Goal: Information Seeking & Learning: Learn about a topic

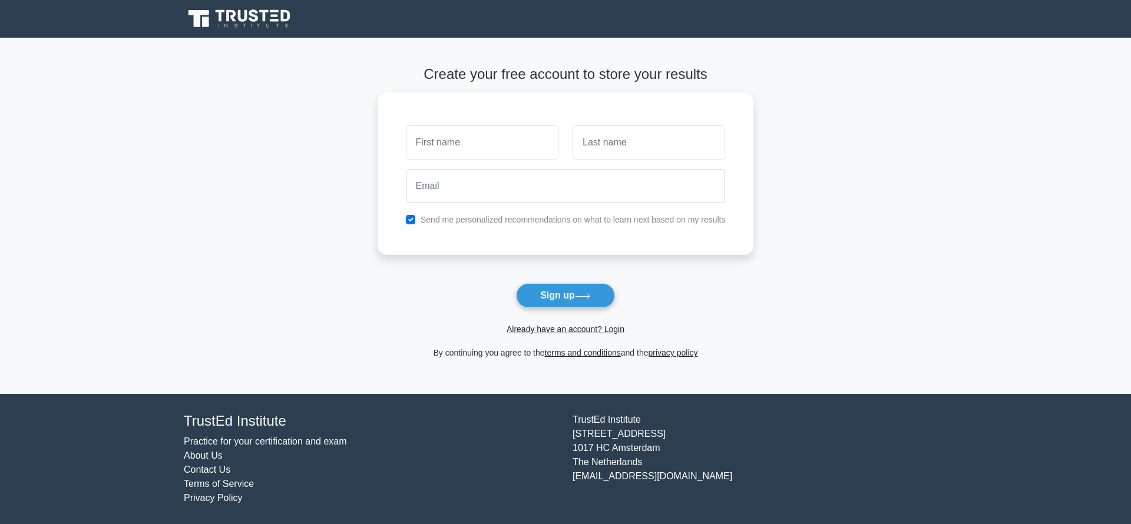
click at [254, 13] on icon at bounding box center [240, 19] width 113 height 22
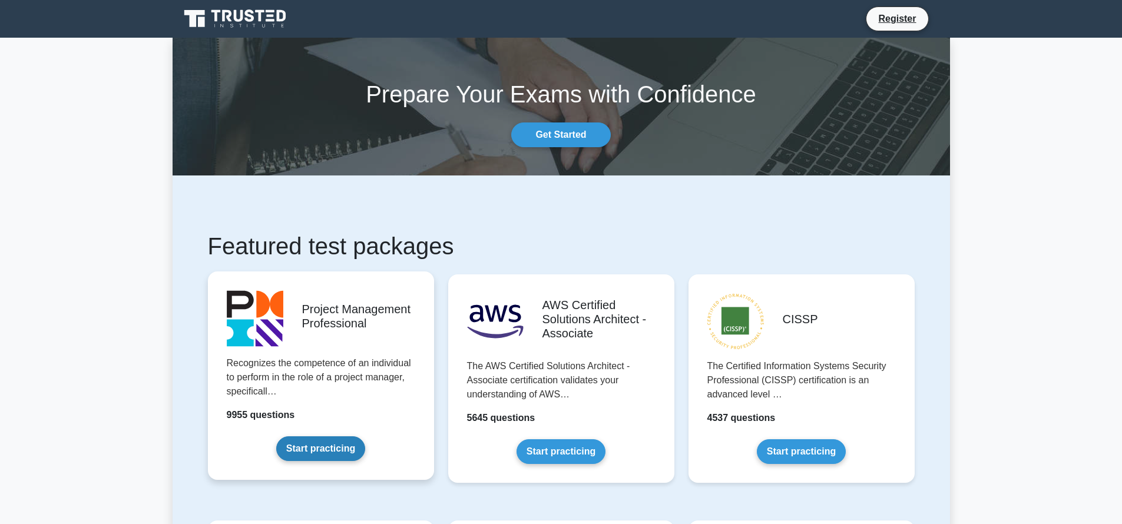
click at [313, 445] on link "Start practicing" at bounding box center [320, 448] width 89 height 25
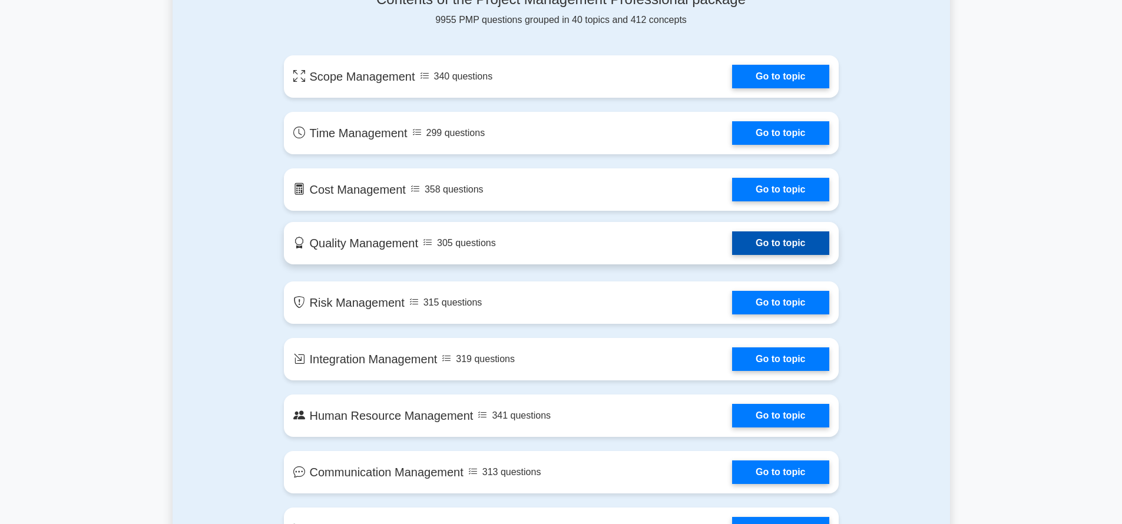
scroll to position [388, 0]
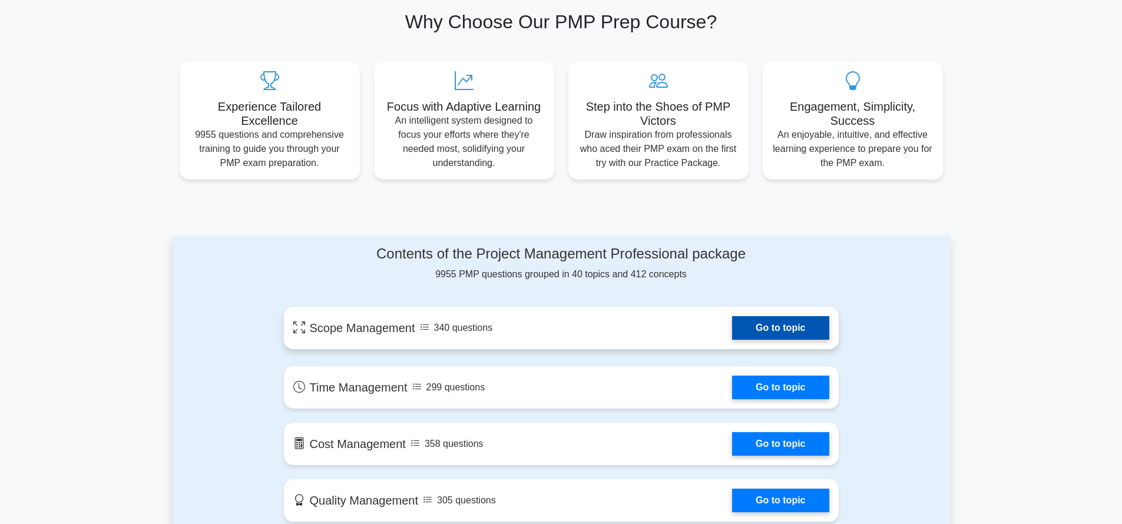
click at [782, 330] on link "Go to topic" at bounding box center [780, 328] width 97 height 24
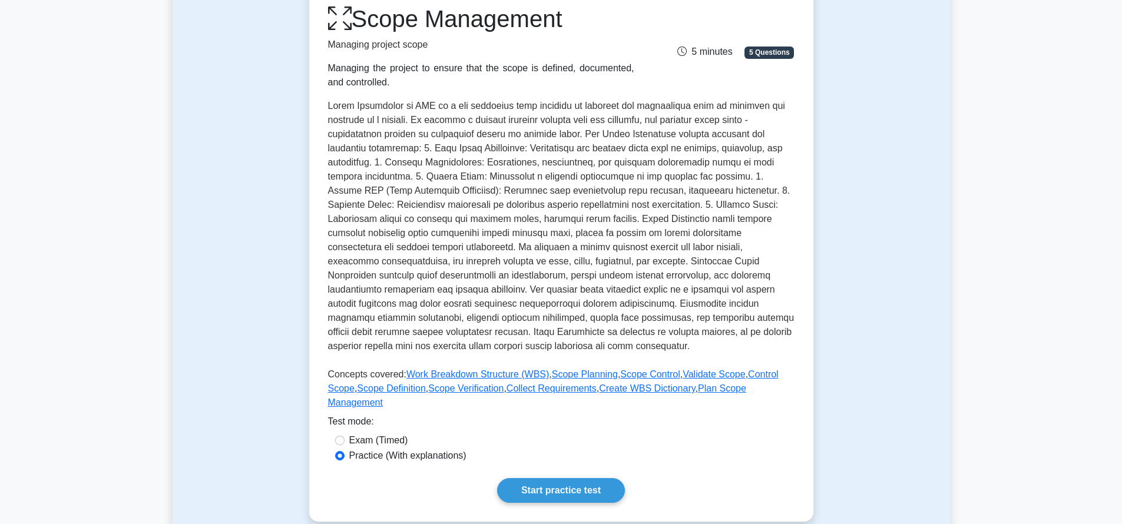
scroll to position [300, 0]
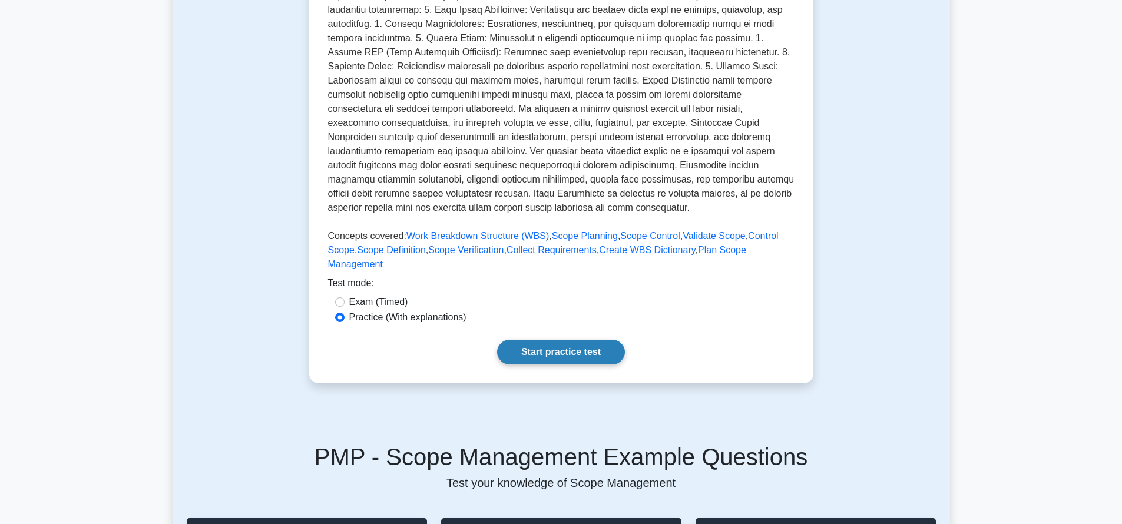
click at [562, 356] on link "Start practice test" at bounding box center [561, 352] width 128 height 25
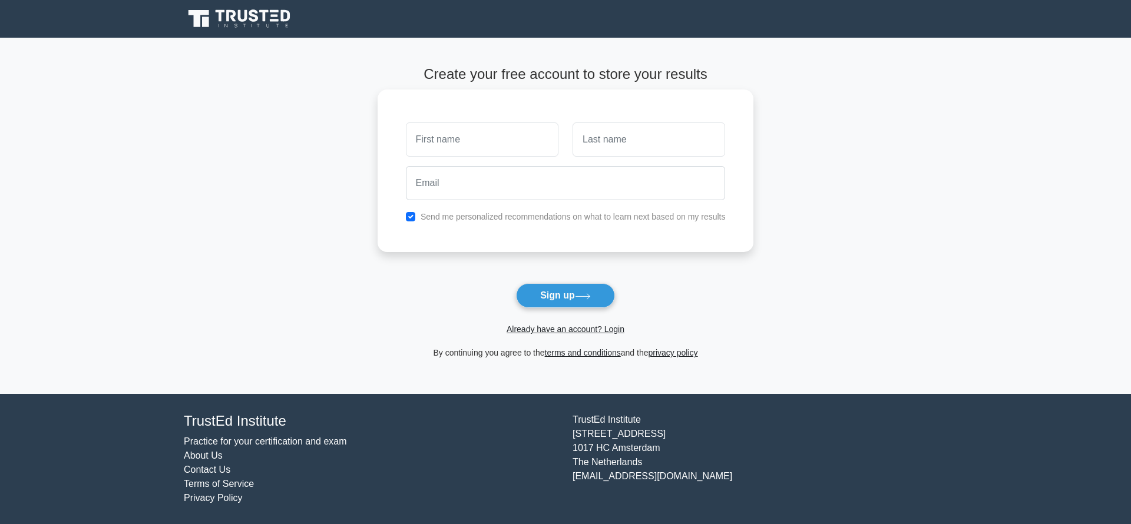
click at [522, 152] on input "text" at bounding box center [482, 139] width 153 height 34
type input "[PERSON_NAME]"
click at [599, 144] on input "text" at bounding box center [648, 139] width 153 height 34
type input "[PERSON_NAME]"
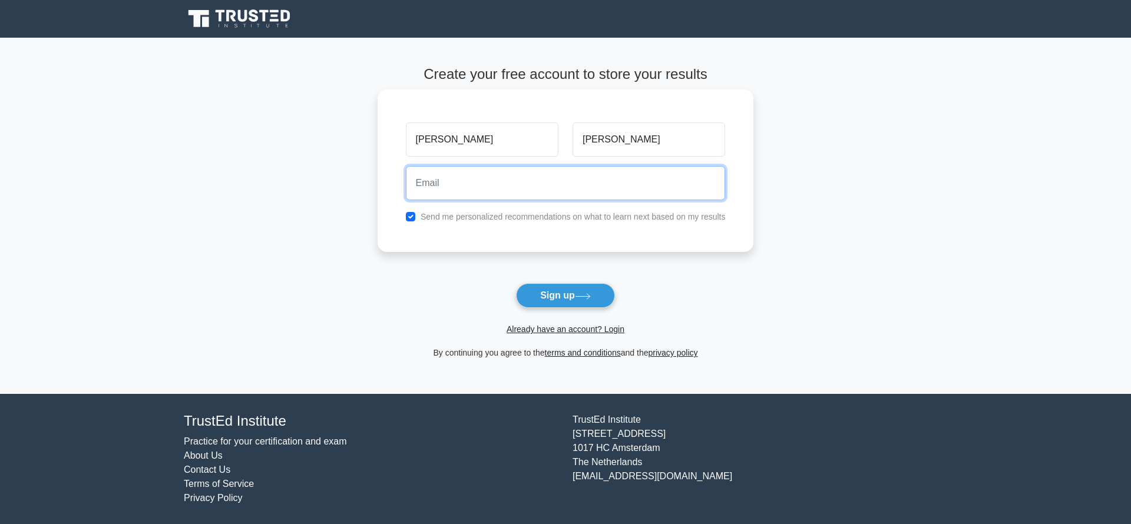
click at [638, 186] on input "email" at bounding box center [566, 183] width 320 height 34
type input "[EMAIL_ADDRESS][DOMAIN_NAME]"
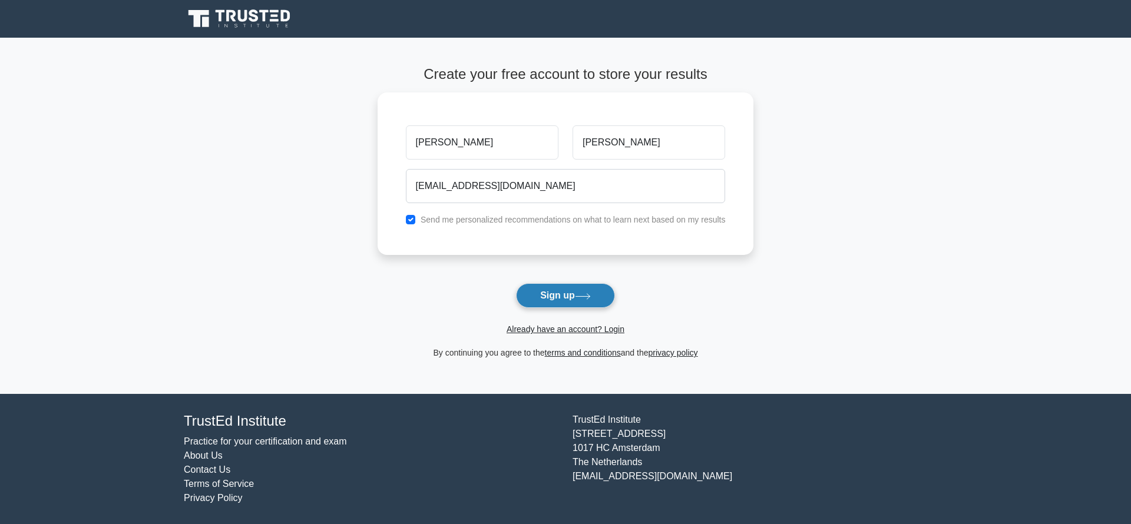
click at [588, 297] on icon at bounding box center [583, 296] width 16 height 6
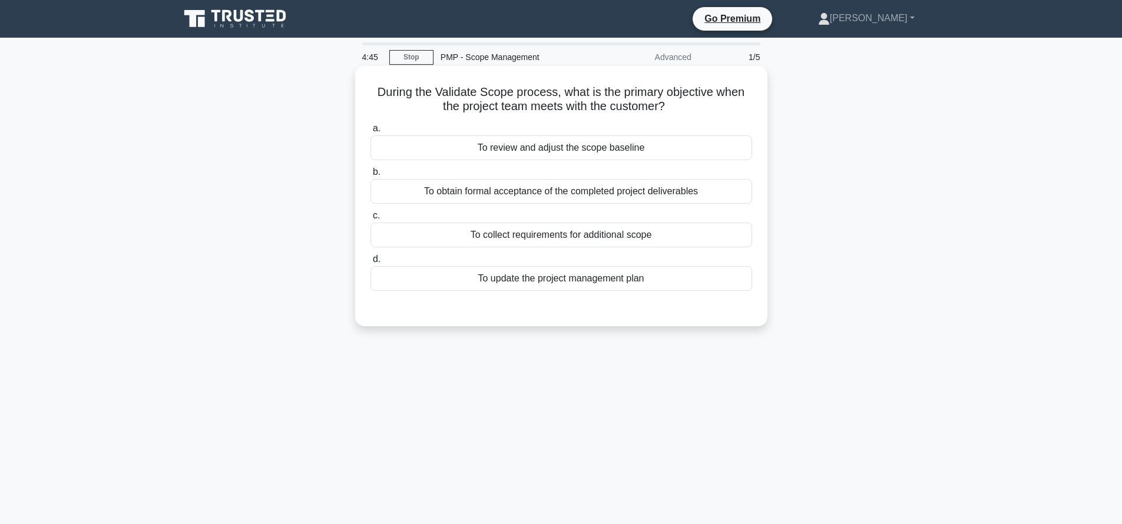
drag, startPoint x: 378, startPoint y: 91, endPoint x: 651, endPoint y: 278, distance: 331.8
click at [651, 278] on div "During the Validate Scope process, what is the primary objective when the proje…" at bounding box center [561, 196] width 403 height 251
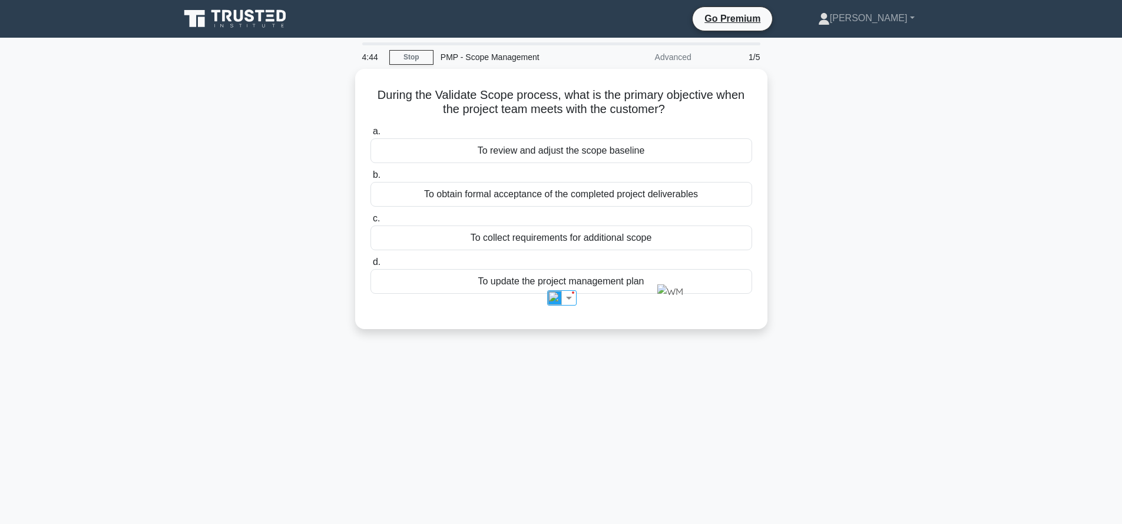
copy div "During the Validate Scope process, what is the primary objective when the proje…"
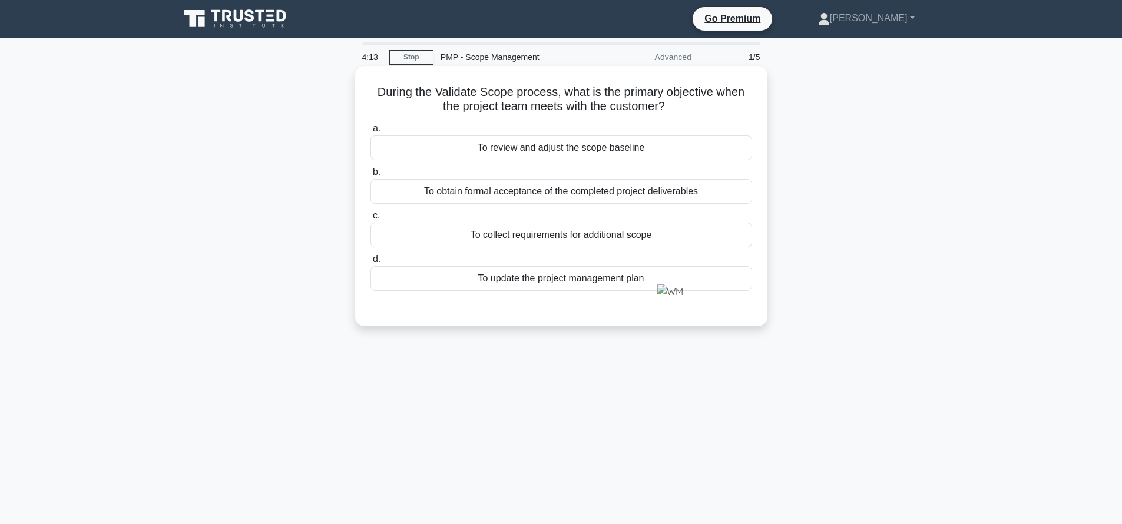
click at [502, 88] on h5 "During the Validate Scope process, what is the primary objective when the proje…" at bounding box center [561, 99] width 384 height 29
click at [656, 193] on div "To obtain formal acceptance of the completed project deliverables" at bounding box center [561, 191] width 382 height 25
click at [370, 176] on input "b. To obtain formal acceptance of the completed project deliverables" at bounding box center [370, 172] width 0 height 8
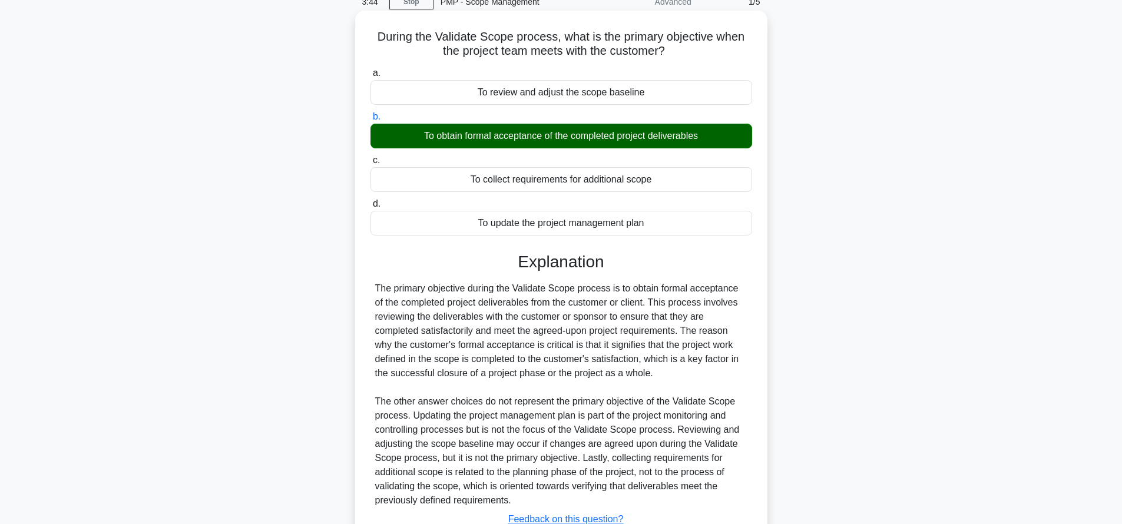
scroll to position [56, 0]
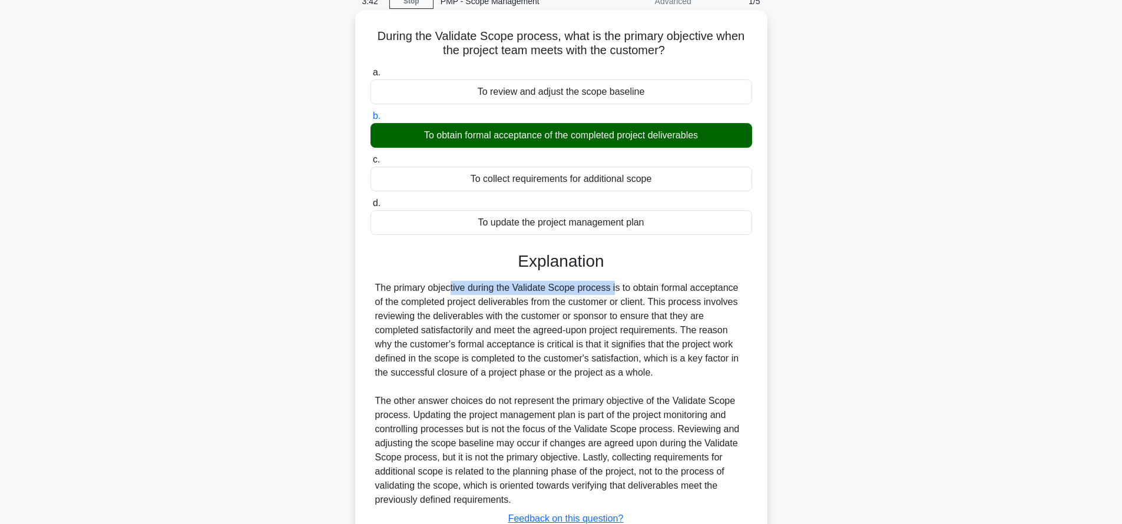
drag, startPoint x: 376, startPoint y: 288, endPoint x: 543, endPoint y: 292, distance: 167.3
click at [543, 292] on div "The primary objective during the Validate Scope process is to obtain formal acc…" at bounding box center [561, 394] width 372 height 226
click at [531, 289] on div "The primary objective during the Validate Scope process is to obtain formal acc…" at bounding box center [561, 394] width 372 height 226
drag, startPoint x: 514, startPoint y: 289, endPoint x: 574, endPoint y: 292, distance: 60.1
click at [574, 292] on div "The primary objective during the Validate Scope process is to obtain formal acc…" at bounding box center [561, 394] width 372 height 226
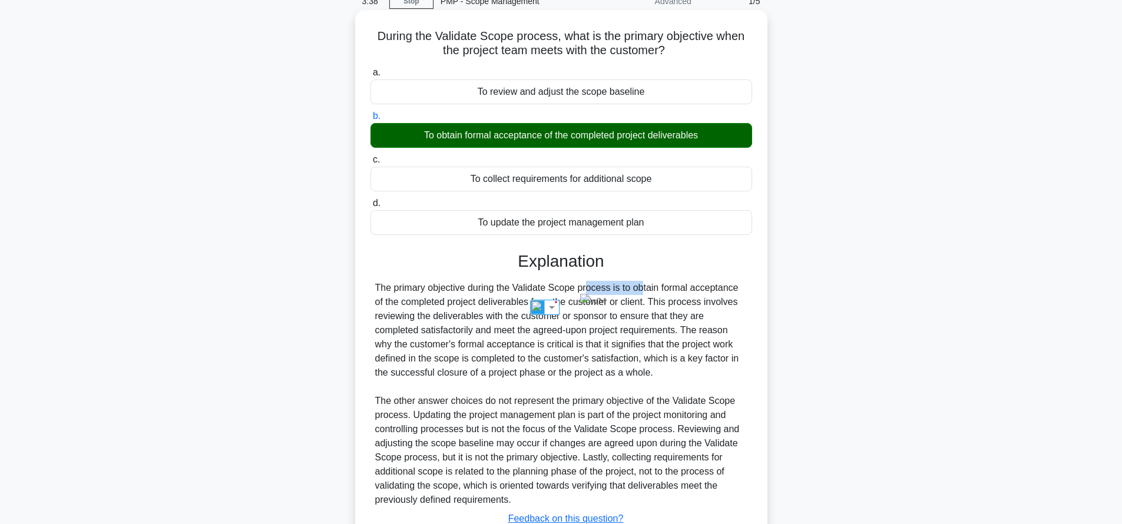
copy div "Validate Scope"
click at [417, 341] on div "The primary objective during the Validate Scope process is to obtain formal acc…" at bounding box center [561, 394] width 372 height 226
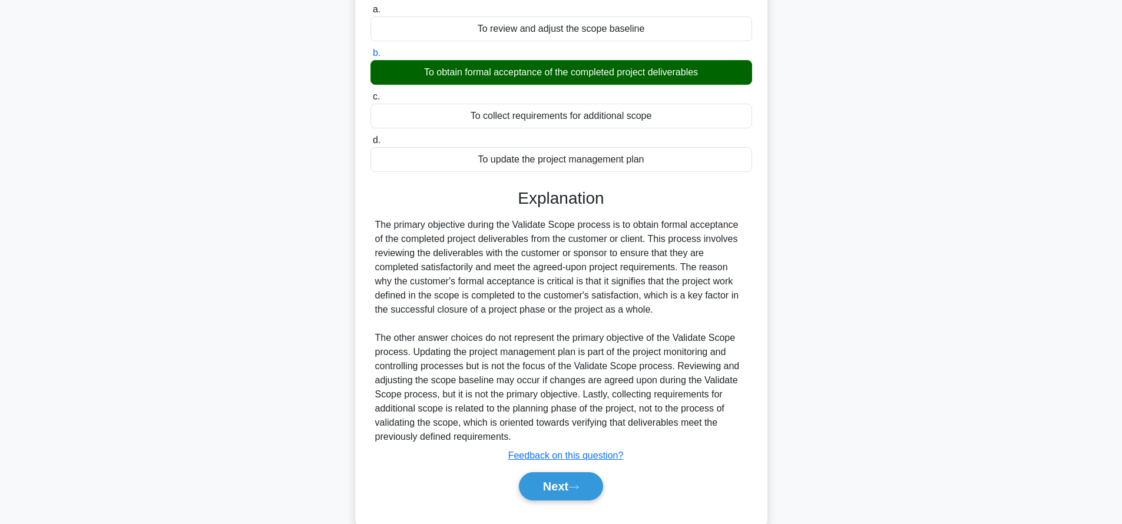
scroll to position [146, 0]
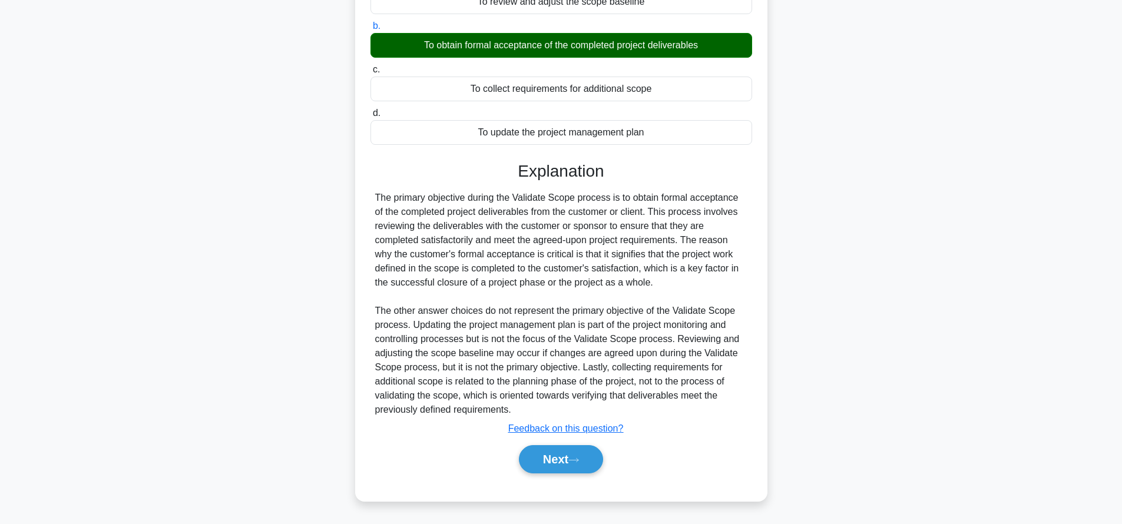
drag, startPoint x: 374, startPoint y: 195, endPoint x: 682, endPoint y: 286, distance: 321.1
click at [682, 286] on div "The primary objective during the Validate Scope process is to obtain formal acc…" at bounding box center [561, 304] width 382 height 226
click at [564, 463] on button "Next" at bounding box center [561, 459] width 84 height 28
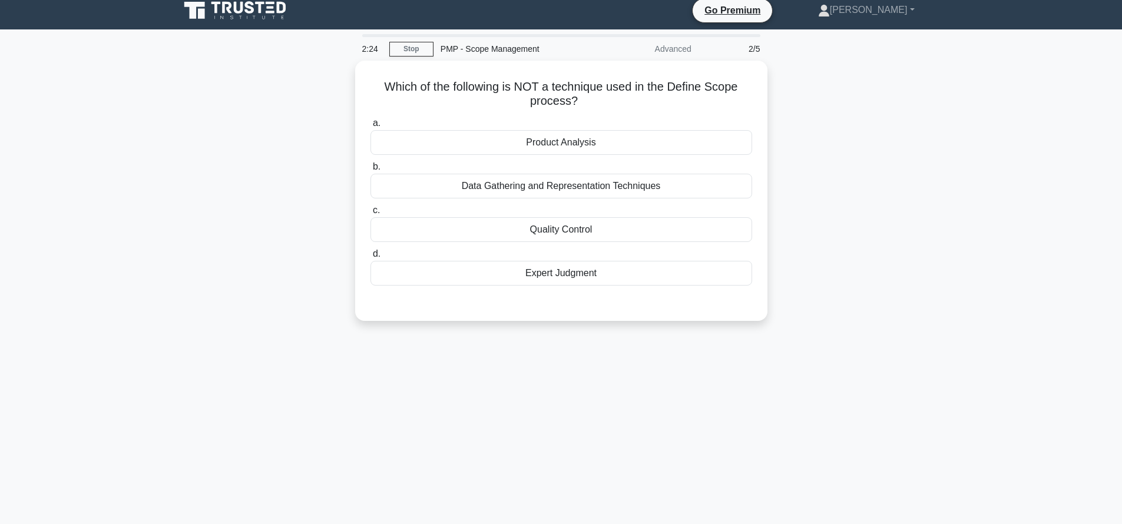
scroll to position [0, 0]
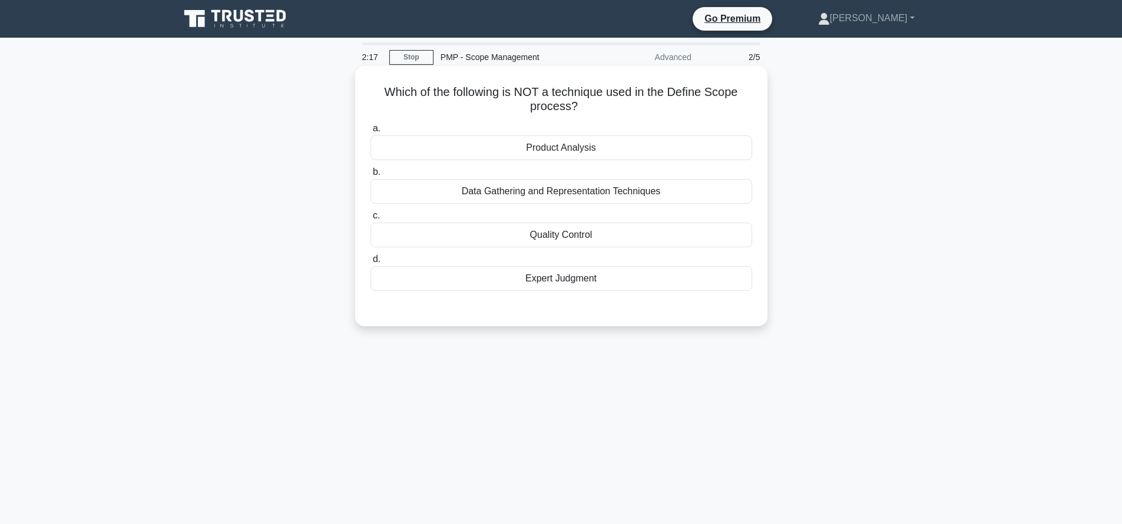
click at [643, 108] on h5 "Which of the following is NOT a technique used in the Define Scope process? .sp…" at bounding box center [561, 99] width 384 height 29
click at [617, 246] on div "Quality Control" at bounding box center [561, 235] width 382 height 25
click at [370, 220] on input "c. Quality Control" at bounding box center [370, 216] width 0 height 8
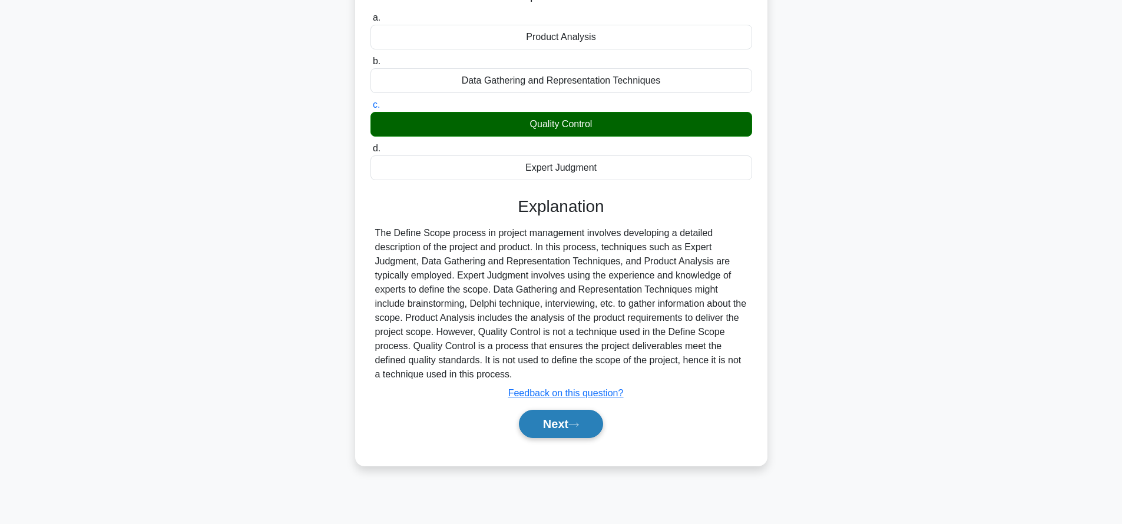
scroll to position [112, 0]
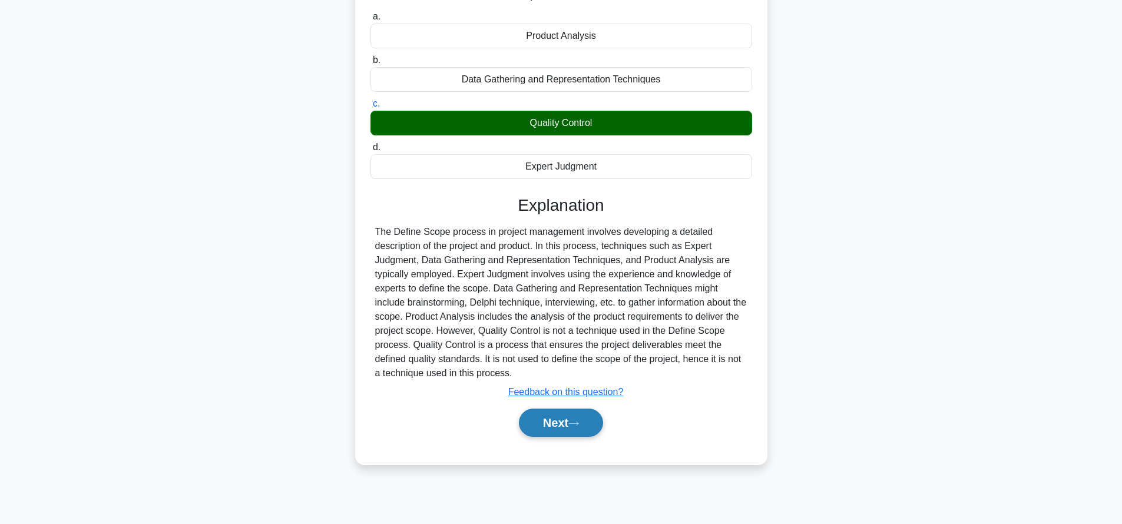
click at [572, 428] on button "Next" at bounding box center [561, 423] width 84 height 28
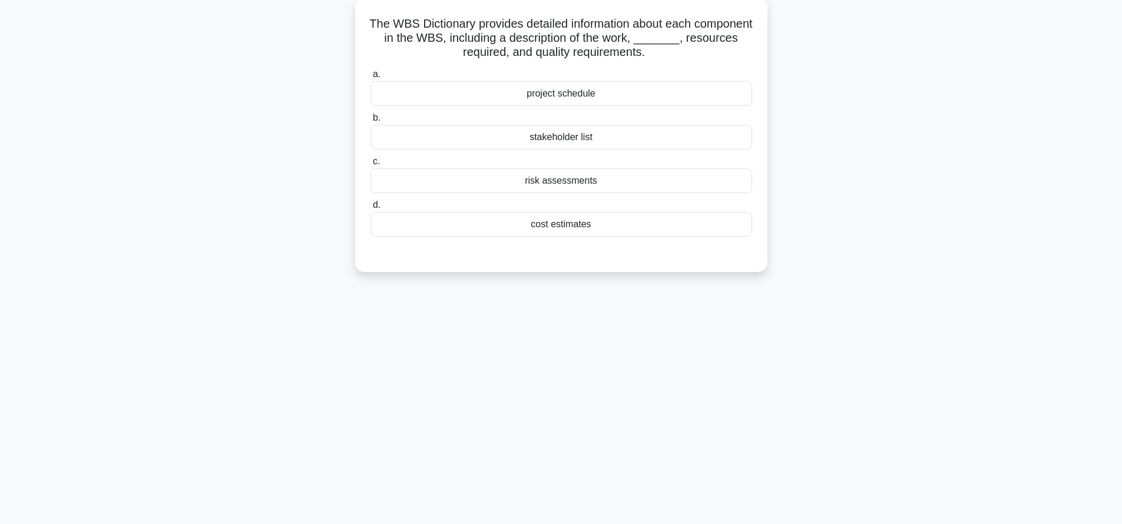
scroll to position [45, 0]
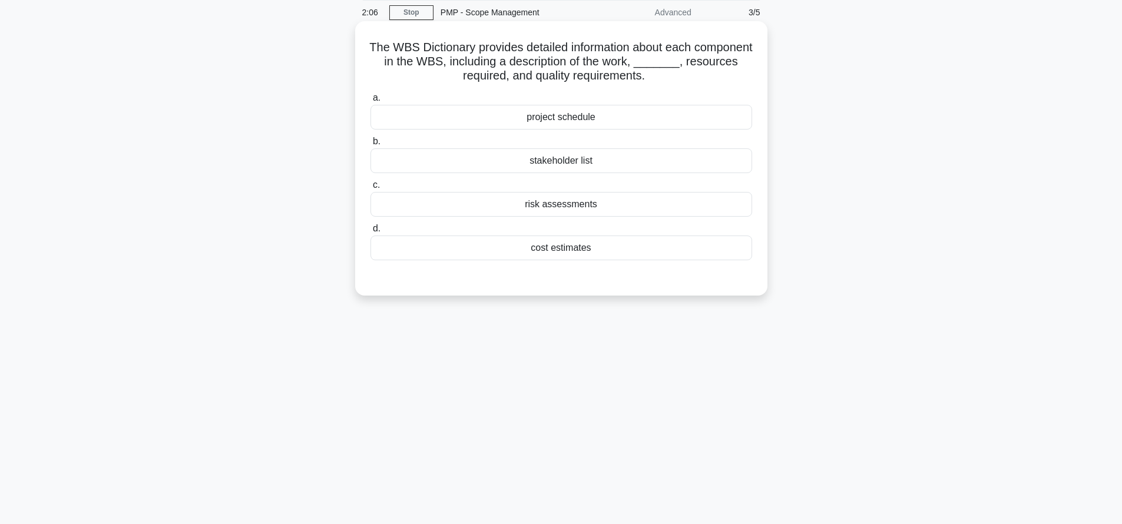
drag, startPoint x: 367, startPoint y: 47, endPoint x: 736, endPoint y: 79, distance: 370.1
click at [736, 79] on div "The WBS Dictionary provides detailed information about each component in the WB…" at bounding box center [561, 158] width 403 height 265
click at [673, 87] on div "The WBS Dictionary provides detailed information about each component in the WB…" at bounding box center [561, 158] width 403 height 265
click at [588, 164] on div "stakeholder list" at bounding box center [561, 160] width 382 height 25
click at [370, 145] on input "b. stakeholder list" at bounding box center [370, 142] width 0 height 8
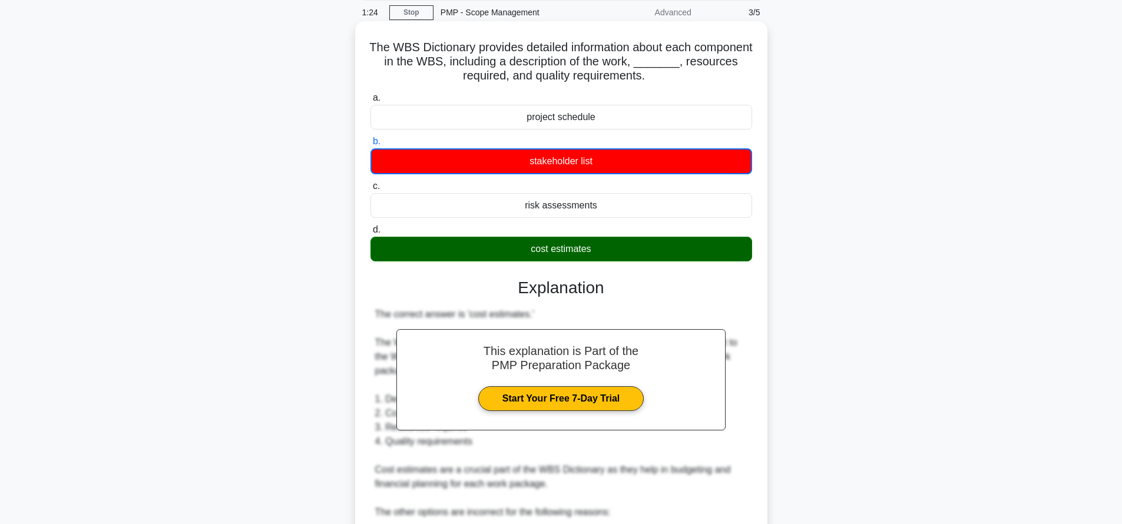
click at [587, 249] on div "cost estimates" at bounding box center [561, 249] width 382 height 25
click at [370, 234] on input "d. cost estimates" at bounding box center [370, 230] width 0 height 8
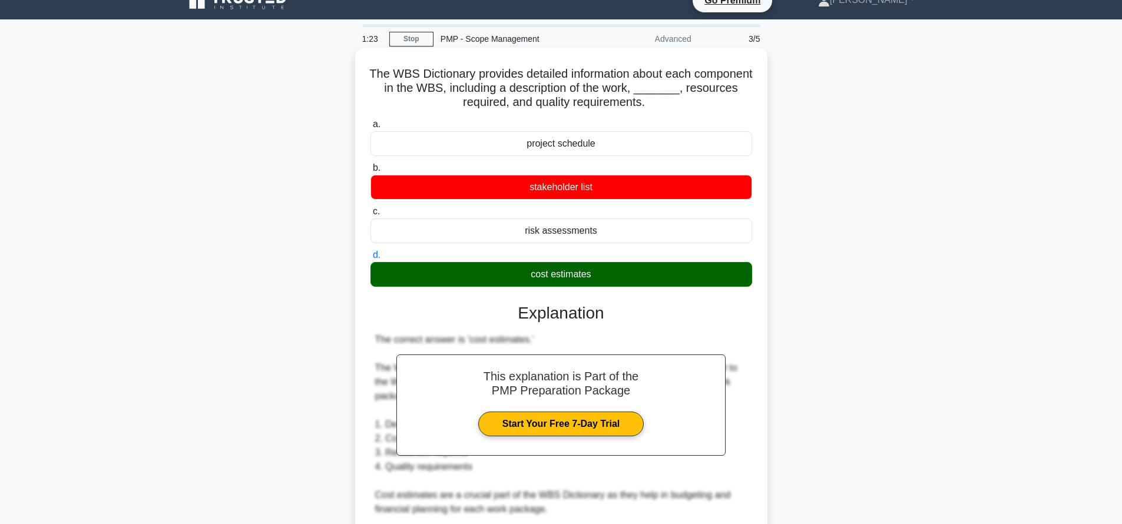
scroll to position [16, 0]
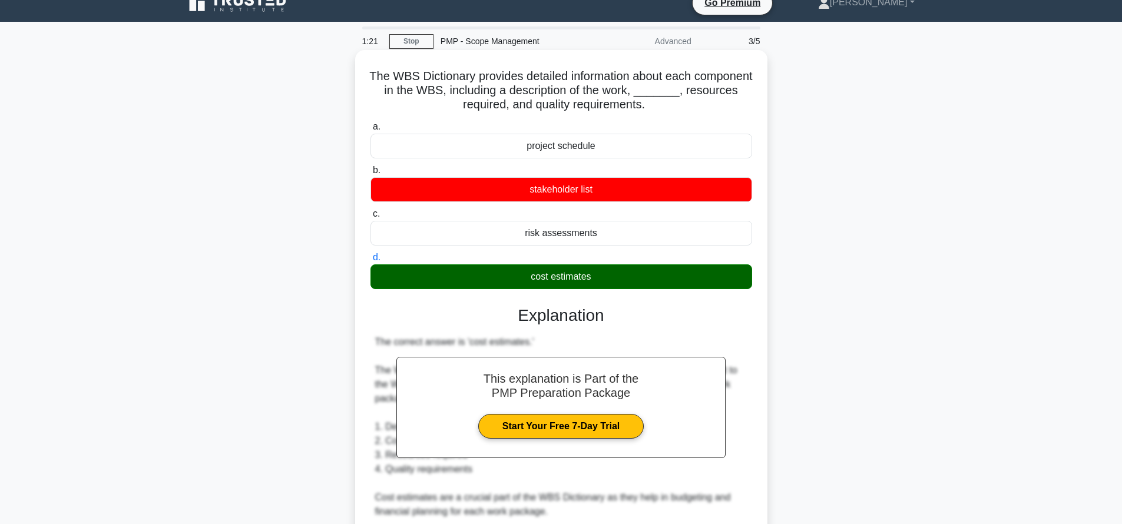
drag, startPoint x: 371, startPoint y: 72, endPoint x: 662, endPoint y: 107, distance: 292.9
click at [662, 107] on h5 "The WBS Dictionary provides detailed information about each component in the WB…" at bounding box center [561, 91] width 384 height 44
click at [508, 81] on h5 "The WBS Dictionary provides detailed information about each component in the WB…" at bounding box center [561, 91] width 384 height 44
drag, startPoint x: 395, startPoint y: 75, endPoint x: 419, endPoint y: 75, distance: 24.1
click at [419, 75] on h5 "The WBS Dictionary provides detailed information about each component in the WB…" at bounding box center [561, 91] width 384 height 44
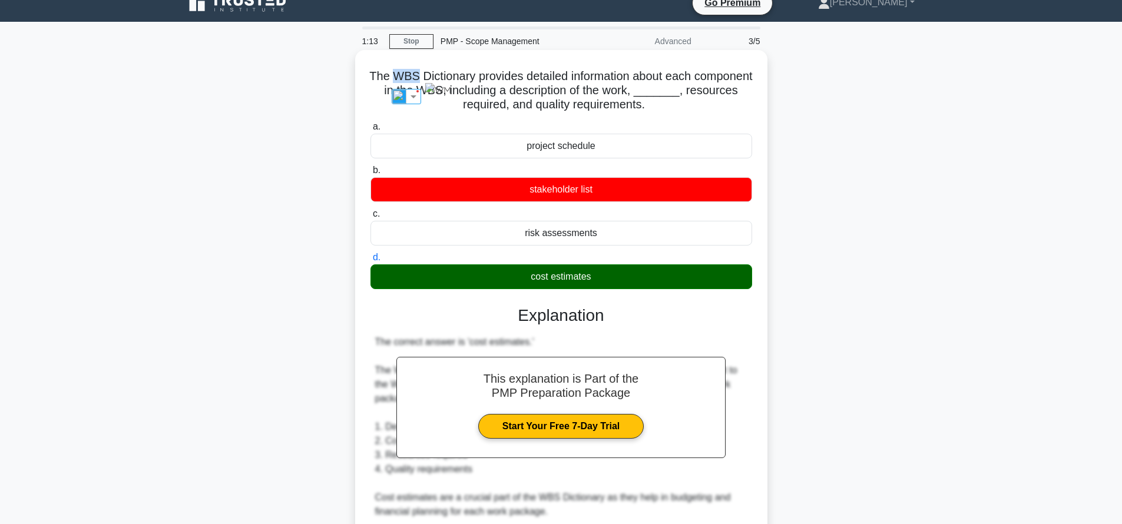
copy h5 "WBS"
click at [578, 92] on h5 "The WBS Dictionary provides detailed information about each component in the WB…" at bounding box center [561, 91] width 384 height 44
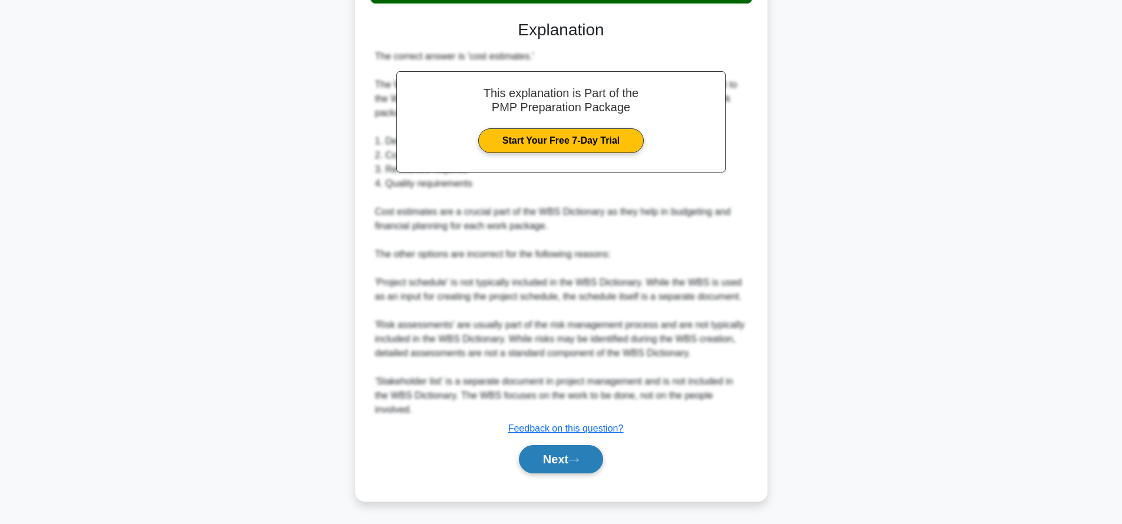
click at [551, 458] on button "Next" at bounding box center [561, 459] width 84 height 28
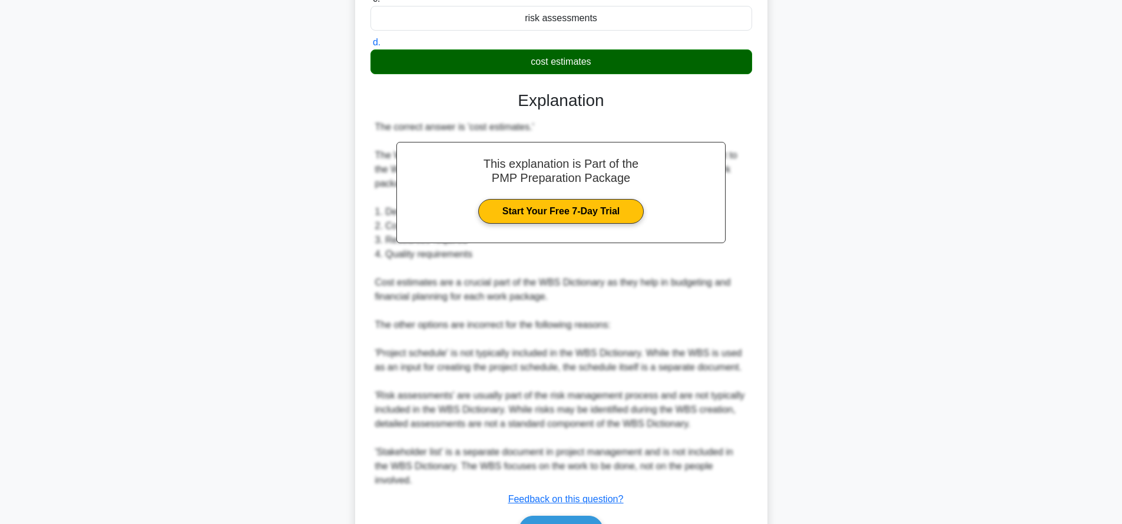
scroll to position [0, 0]
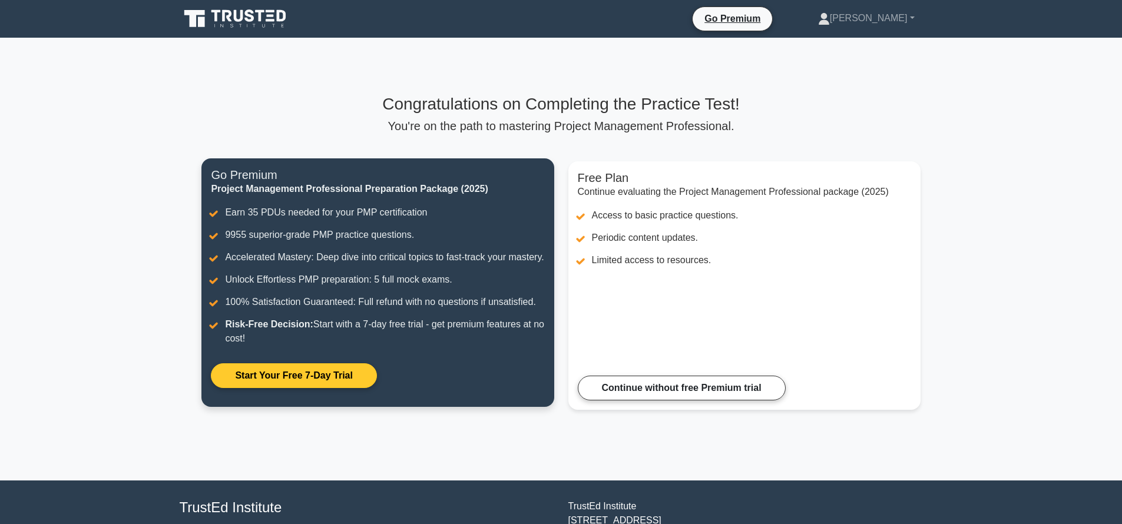
click at [307, 376] on link "Start Your Free 7-Day Trial" at bounding box center [293, 375] width 165 height 25
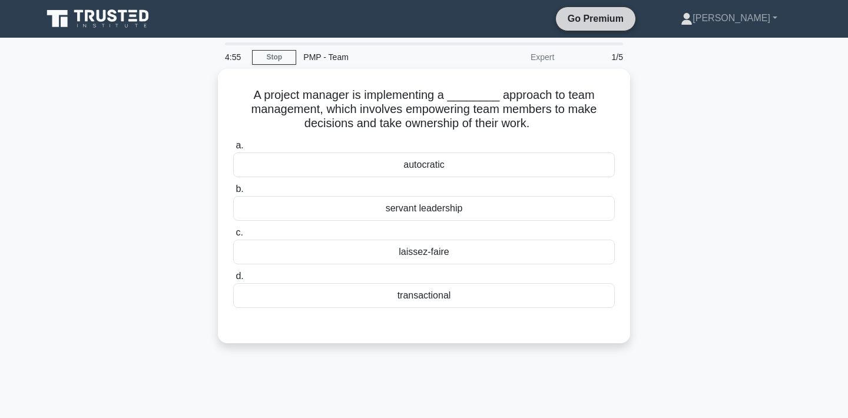
click at [631, 16] on link "Go Premium" at bounding box center [596, 18] width 70 height 15
